Goal: Task Accomplishment & Management: Manage account settings

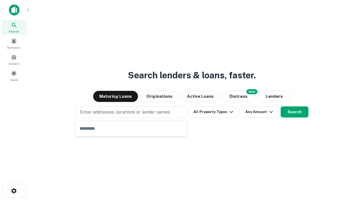
type input "**********"
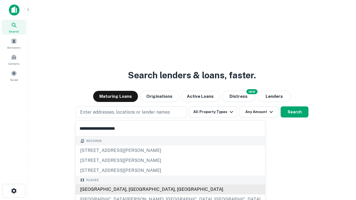
click at [133, 190] on div "Santa Monica, CA, USA" at bounding box center [170, 190] width 189 height 10
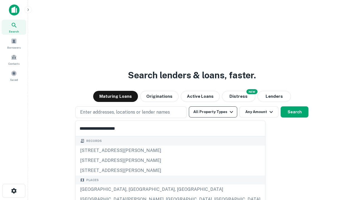
click at [213, 112] on button "All Property Types" at bounding box center [213, 112] width 48 height 11
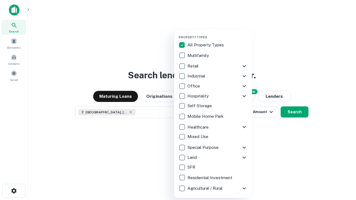
click at [218, 34] on button "button" at bounding box center [218, 34] width 78 height 0
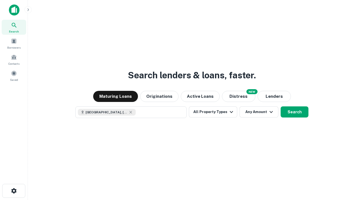
scroll to position [9, 0]
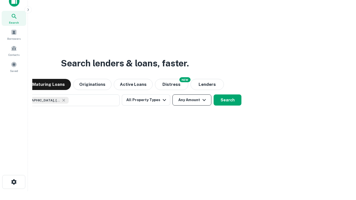
click at [172, 95] on button "Any Amount" at bounding box center [191, 100] width 39 height 11
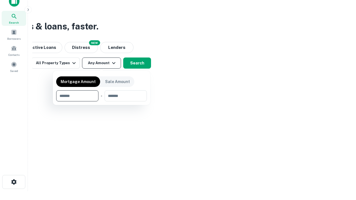
type input "*******"
click at [102, 102] on button "button" at bounding box center [101, 102] width 91 height 0
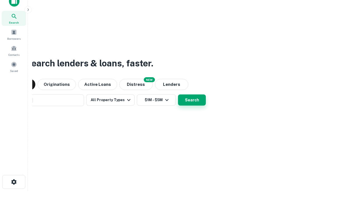
click at [178, 95] on button "Search" at bounding box center [192, 100] width 28 height 11
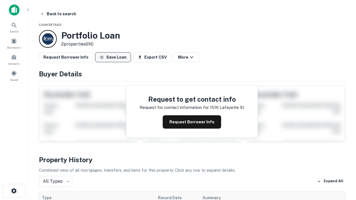
click at [113, 57] on button "Save Loan" at bounding box center [113, 57] width 36 height 10
click at [114, 57] on button "Loan Saved" at bounding box center [114, 57] width 38 height 10
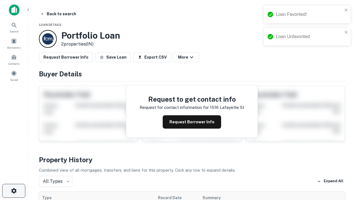
click at [14, 191] on icon "button" at bounding box center [14, 191] width 7 height 7
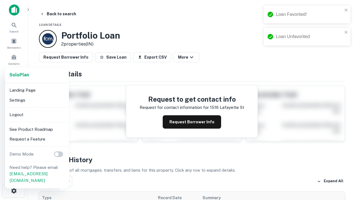
click at [37, 115] on li "Logout" at bounding box center [37, 115] width 60 height 10
